Goal: Transaction & Acquisition: Book appointment/travel/reservation

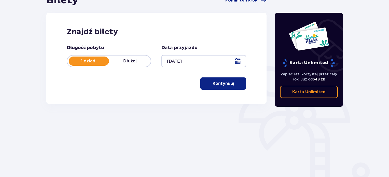
scroll to position [71, 0]
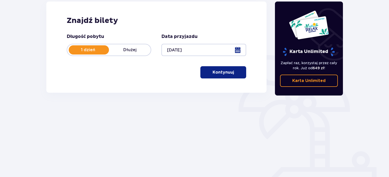
click at [216, 75] on p "Kontynuuj" at bounding box center [222, 72] width 21 height 6
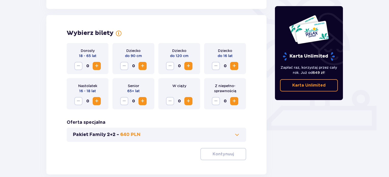
scroll to position [141, 0]
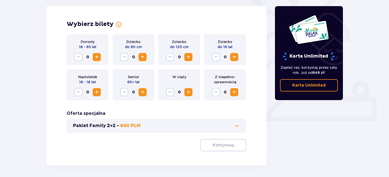
click at [95, 57] on span "Increase" at bounding box center [97, 57] width 6 height 6
click at [96, 57] on span "Increase" at bounding box center [97, 57] width 6 height 6
click at [225, 153] on div "Wybierz bilety Dorosły 18 - 65 lat 2 Dziecko do 90 cm 0 Dziecko do 120 cm 0 Dzi…" at bounding box center [156, 85] width 220 height 159
click at [231, 148] on button "Kontynuuj" at bounding box center [223, 145] width 46 height 12
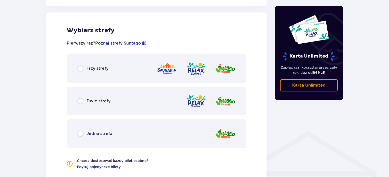
scroll to position [282, 0]
click at [80, 72] on div "Trzy strefy" at bounding box center [156, 68] width 179 height 28
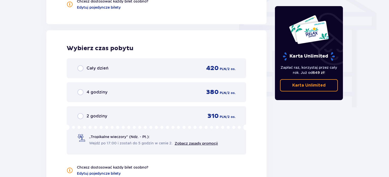
scroll to position [460, 0]
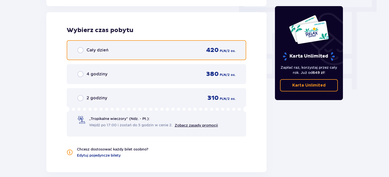
click at [80, 49] on input "radio" at bounding box center [80, 50] width 6 height 6
radio input "true"
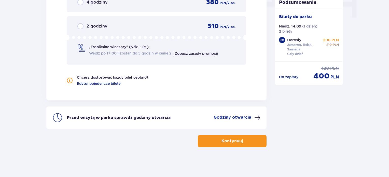
scroll to position [531, 0]
click at [167, 132] on div "Kontynuuj" at bounding box center [156, 138] width 220 height 18
drag, startPoint x: 389, startPoint y: 153, endPoint x: 391, endPoint y: 149, distance: 4.3
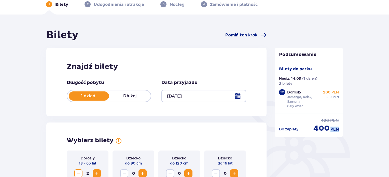
scroll to position [0, 0]
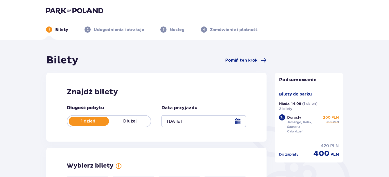
click at [119, 25] on div "1 Bilety 2 Udogodnienia i atrakcje 3 Nocleg 4 Zamówienie i płatność" at bounding box center [194, 23] width 305 height 18
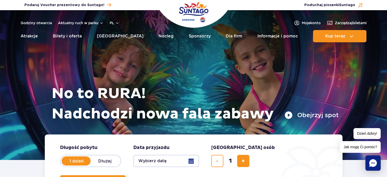
click at [10, 9] on div "Podaruj voucher Podaruj Voucher prezentowy do Suntago! Zarządzaj biletami Posłu…" at bounding box center [193, 5] width 387 height 10
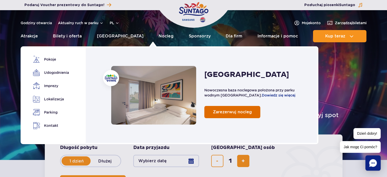
click at [228, 114] on span "Zarezerwuj nocleg" at bounding box center [232, 111] width 39 height 5
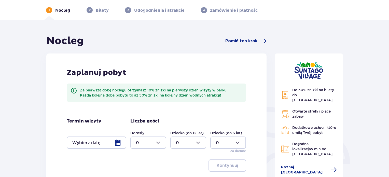
scroll to position [20, 0]
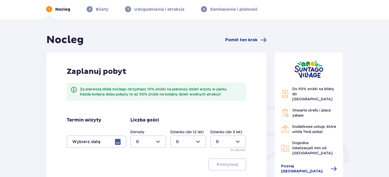
click at [299, 90] on span "Do 50% zniżki na bilety do parku Suntago" at bounding box center [313, 94] width 42 height 14
click at [282, 90] on img at bounding box center [285, 94] width 8 height 8
click at [368, 102] on div "Nocleg Pomiń ten krok Zaplanuj pobyt Za pierwszą dobę noclegu otrzymasz 10% zni…" at bounding box center [194, 147] width 389 height 257
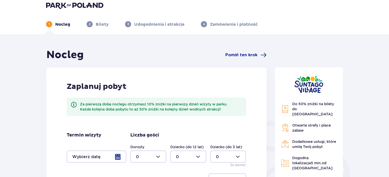
scroll to position [0, 0]
